Goal: Information Seeking & Learning: Understand process/instructions

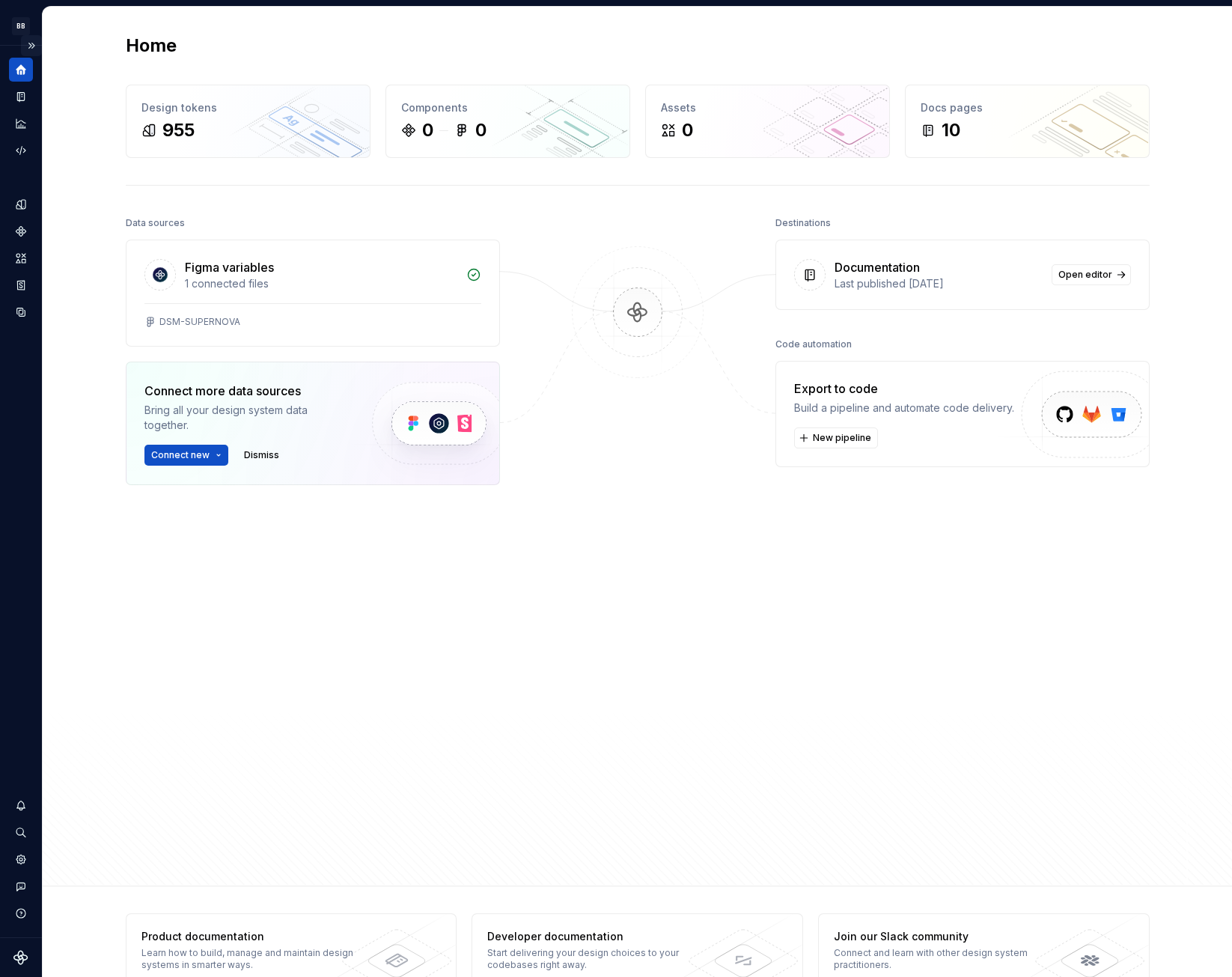
click at [31, 44] on button "Expand sidebar" at bounding box center [31, 45] width 21 height 21
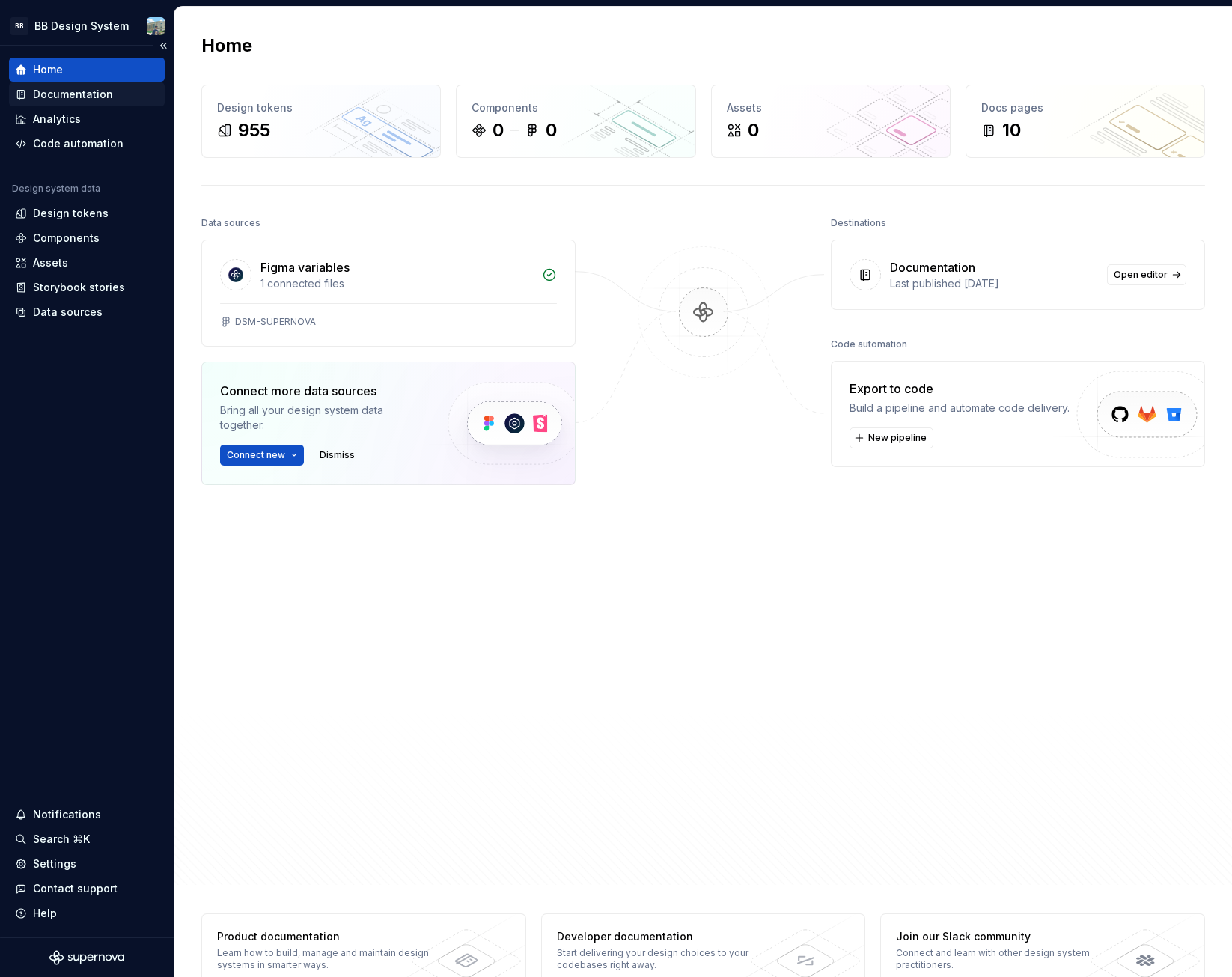
click at [72, 92] on div "Documentation" at bounding box center [72, 94] width 80 height 15
